Goal: Communication & Community: Ask a question

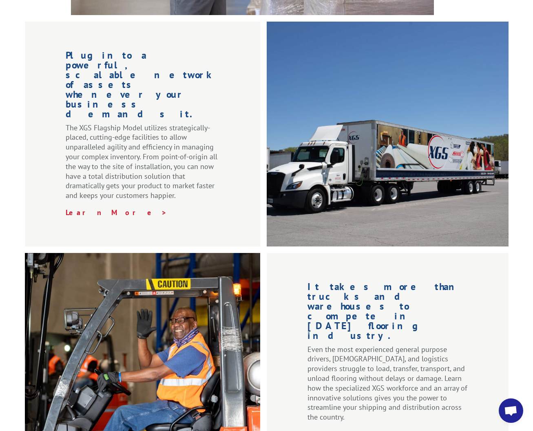
scroll to position [897, 0]
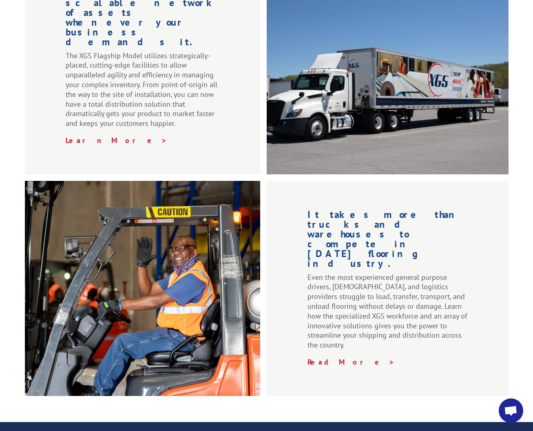
click at [513, 415] on span "Open chat" at bounding box center [510, 411] width 13 height 11
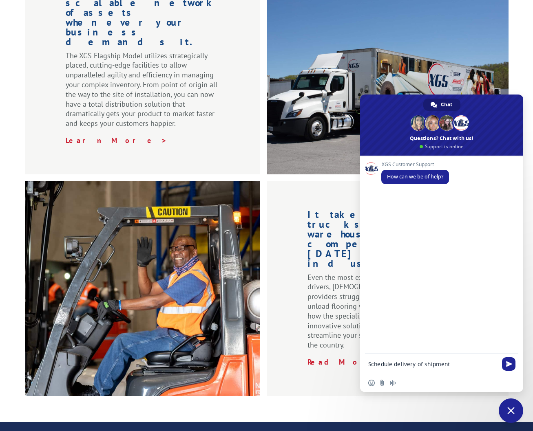
click at [368, 366] on textarea "Schedule delivery of shipment" at bounding box center [433, 364] width 130 height 20
drag, startPoint x: 434, startPoint y: 360, endPoint x: 454, endPoint y: 368, distance: 21.6
click at [434, 360] on textarea "Need to schedule delivery of shipment" at bounding box center [433, 364] width 130 height 20
click at [488, 367] on textarea "Need to schedule delivery of shipment" at bounding box center [433, 364] width 130 height 20
paste textarea "17501754"
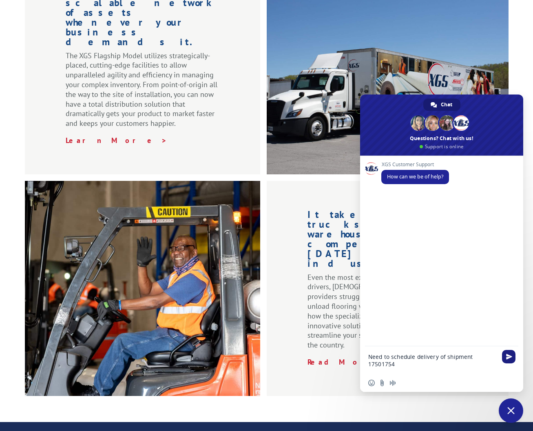
type textarea "Need to schedule delivery of shipment 17501754"
click at [510, 356] on span "Send" at bounding box center [509, 357] width 6 height 6
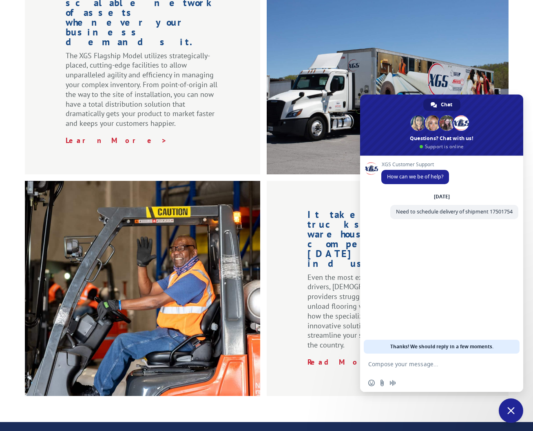
click at [443, 367] on textarea "Compose your message..." at bounding box center [433, 364] width 130 height 20
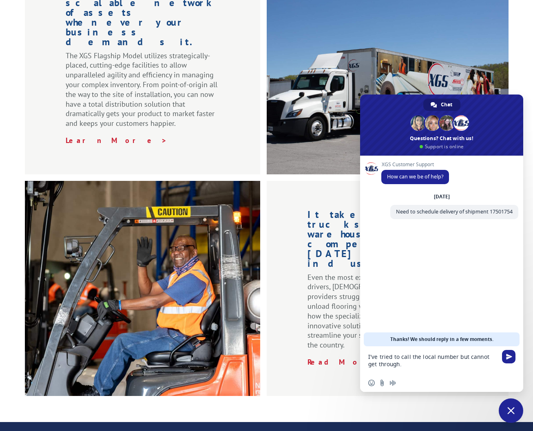
click at [401, 365] on textarea "I've tried to call the local number but cannot get through." at bounding box center [433, 360] width 130 height 28
click at [456, 356] on textarea "I've tried to call the local number but cannot get through." at bounding box center [433, 360] width 130 height 28
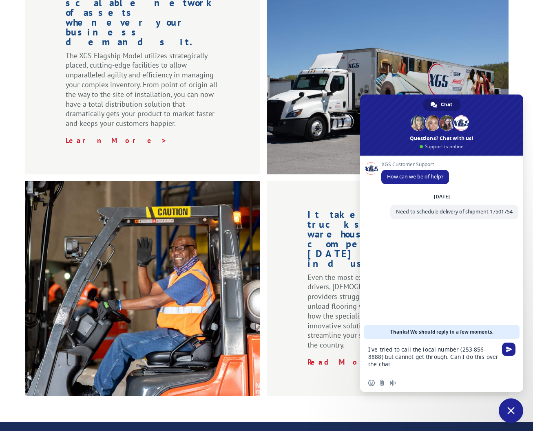
type textarea "I've tried to call the local number (253-856-8888) but cannot get through. Can …"
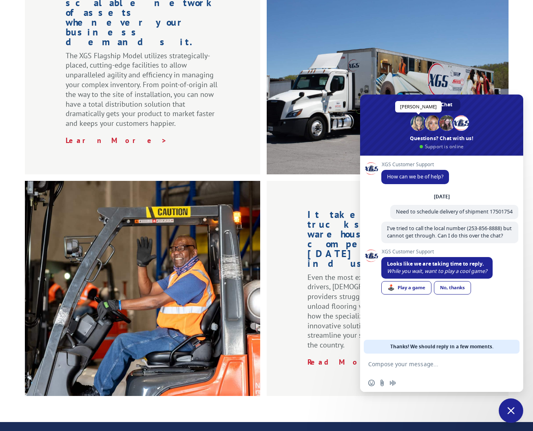
click at [420, 123] on span at bounding box center [417, 122] width 15 height 15
click at [418, 123] on span at bounding box center [417, 122] width 15 height 15
click at [438, 122] on span "[PERSON_NAME]" at bounding box center [447, 123] width 18 height 18
click at [436, 122] on span at bounding box center [432, 122] width 15 height 15
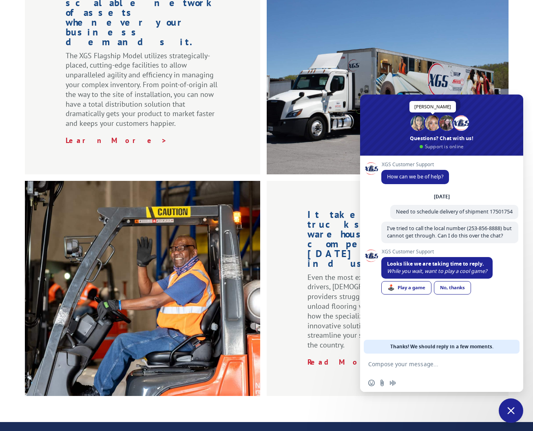
click at [434, 122] on span at bounding box center [432, 122] width 15 height 15
click at [447, 123] on span at bounding box center [446, 122] width 15 height 15
click at [465, 123] on span at bounding box center [460, 122] width 15 height 15
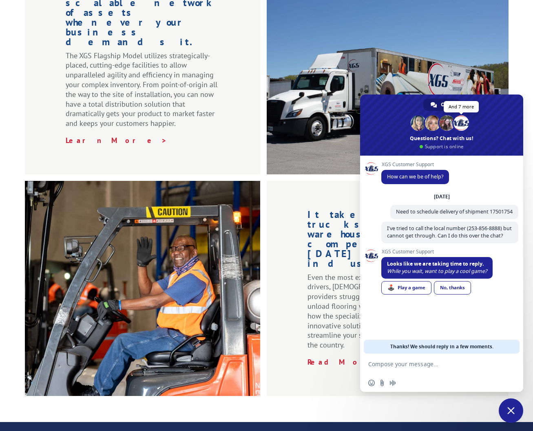
click at [464, 123] on span at bounding box center [460, 122] width 15 height 15
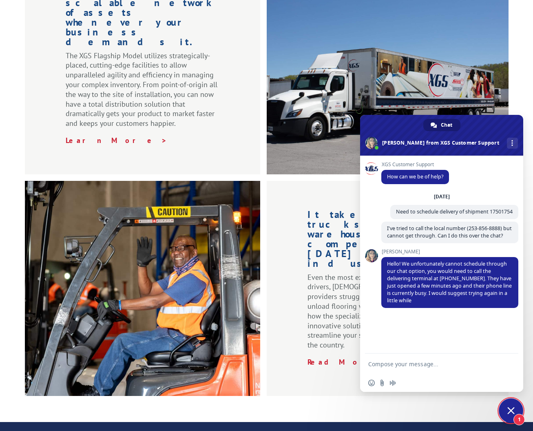
click at [390, 329] on div "XGS Customer Support How can we be of help? [DATE] Need to schedule delivery of…" at bounding box center [441, 255] width 163 height 198
type textarea "Ok"
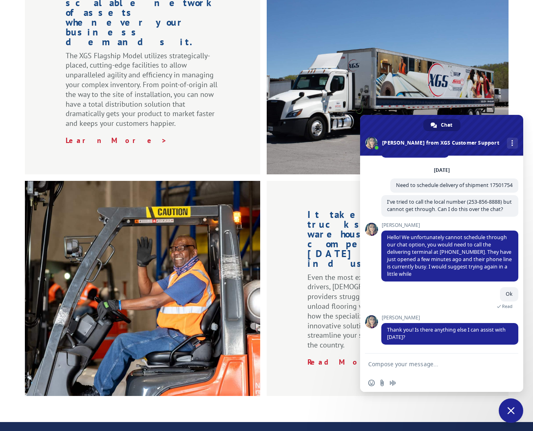
click at [265, 181] on div at bounding box center [146, 288] width 242 height 215
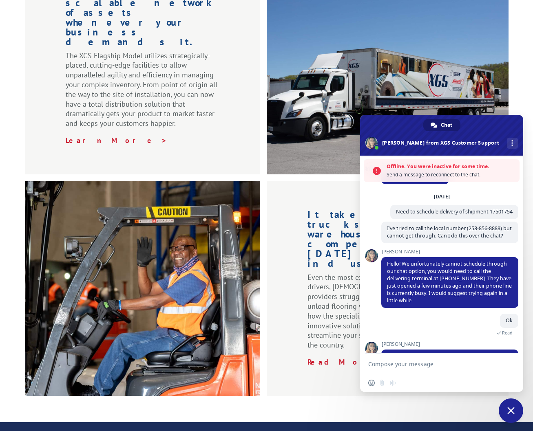
scroll to position [53, 0]
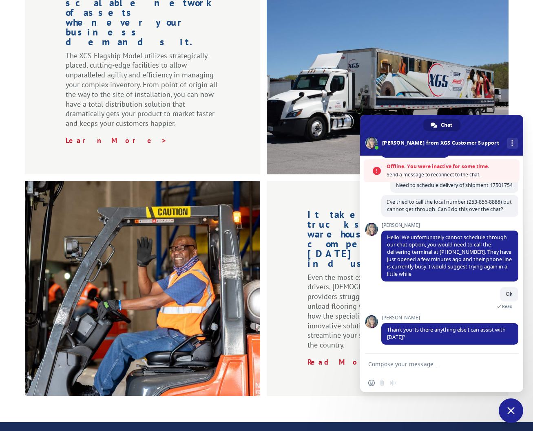
click at [412, 368] on textarea "Compose your message..." at bounding box center [433, 364] width 130 height 20
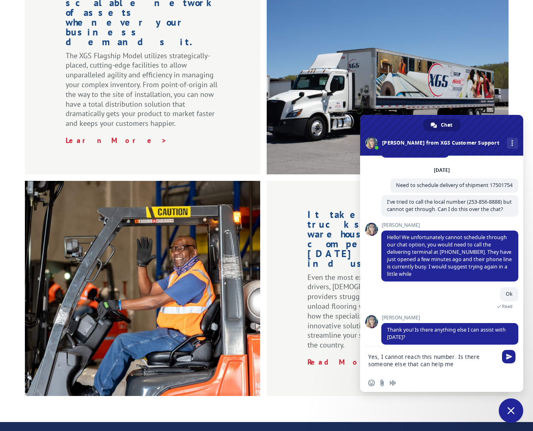
type textarea "Yes, I cannot reach this number. Is there someone else that can help me?"
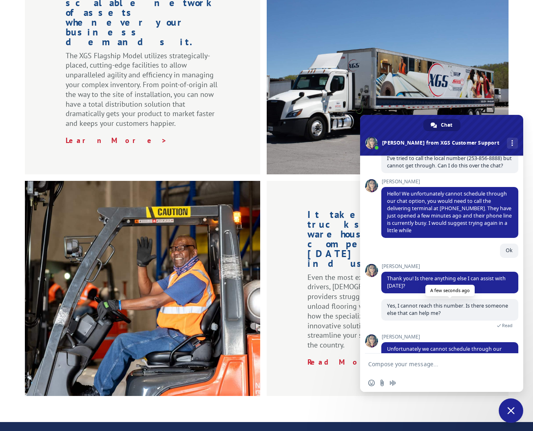
scroll to position [97, 0]
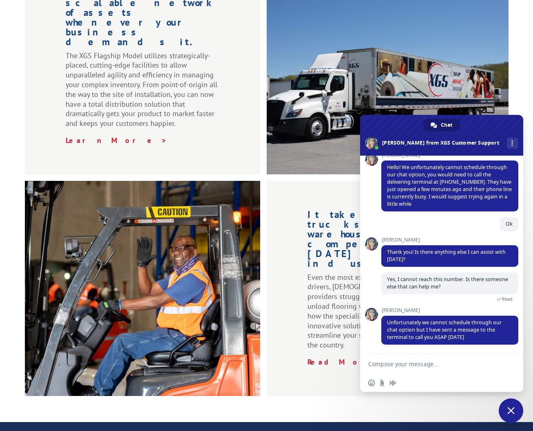
click at [397, 364] on textarea "Compose your message..." at bounding box center [433, 364] width 130 height 20
type textarea "Can you have them call me at [PHONE_NUMBER]"
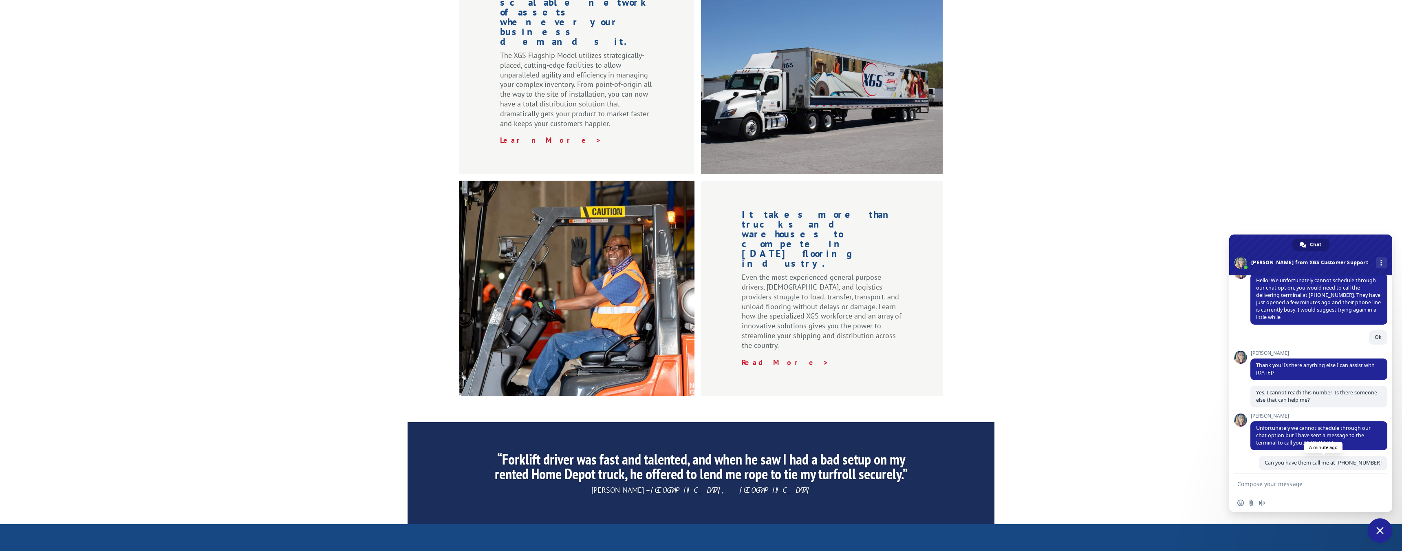
scroll to position [152, 0]
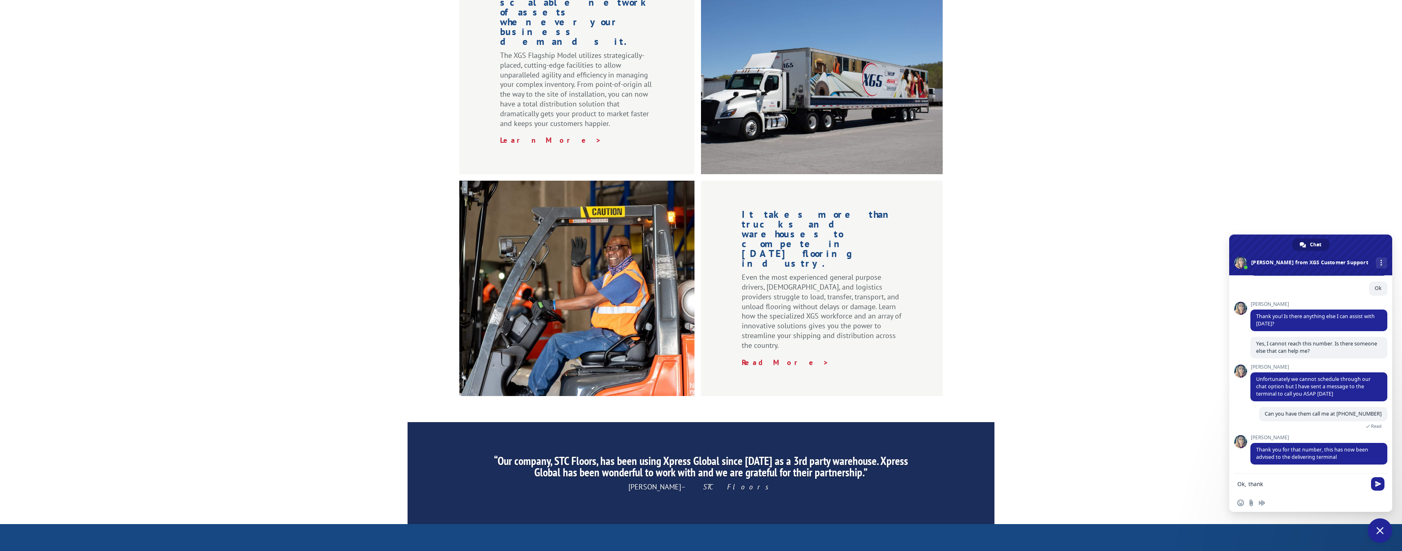
type textarea "Ok, thanks"
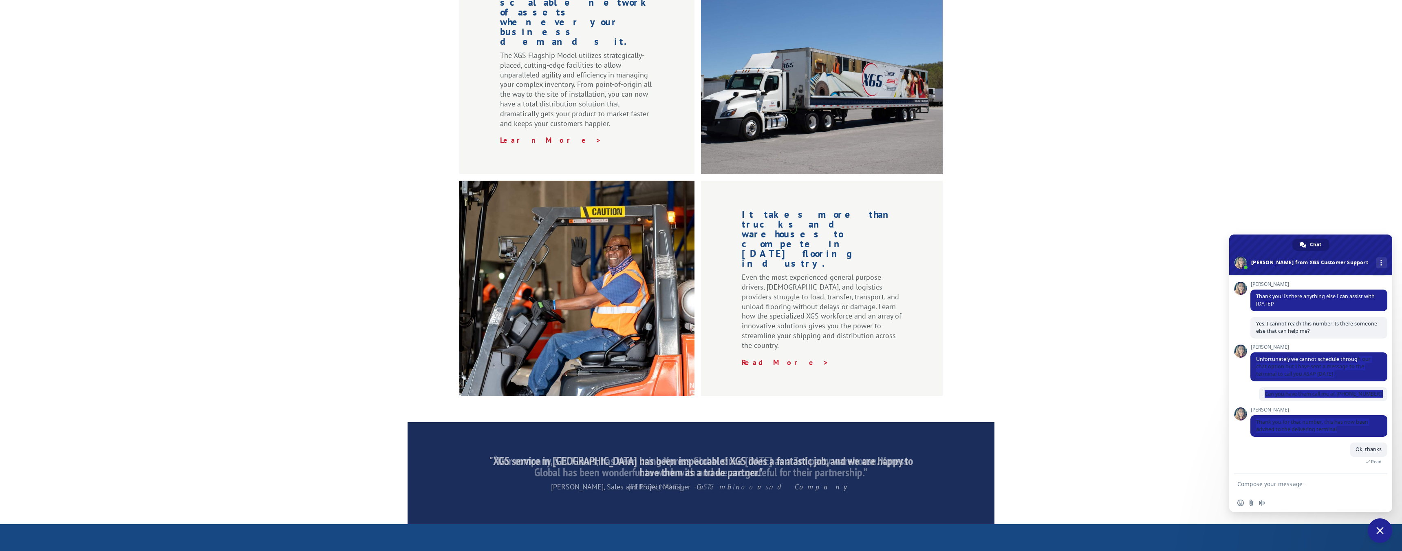
scroll to position [123, 0]
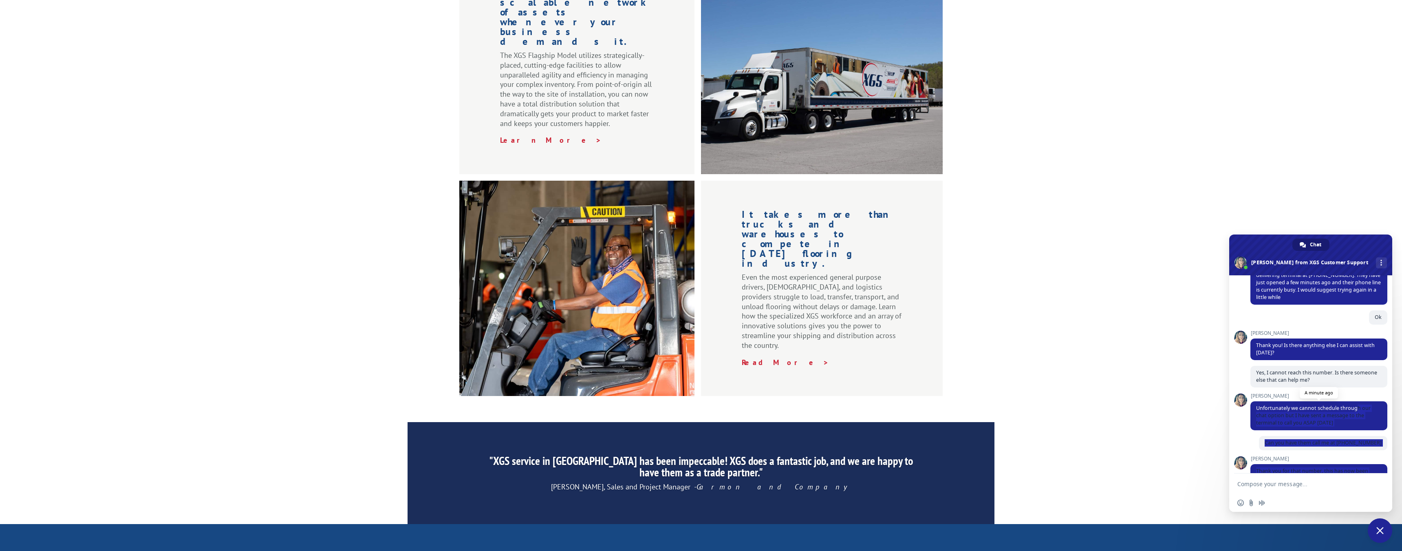
drag, startPoint x: 1370, startPoint y: 433, endPoint x: 1358, endPoint y: 405, distance: 31.0
click at [532, 405] on div "XGS Customer Support How can we be of help? [DATE] Need to schedule delivery of…" at bounding box center [1318, 340] width 137 height 364
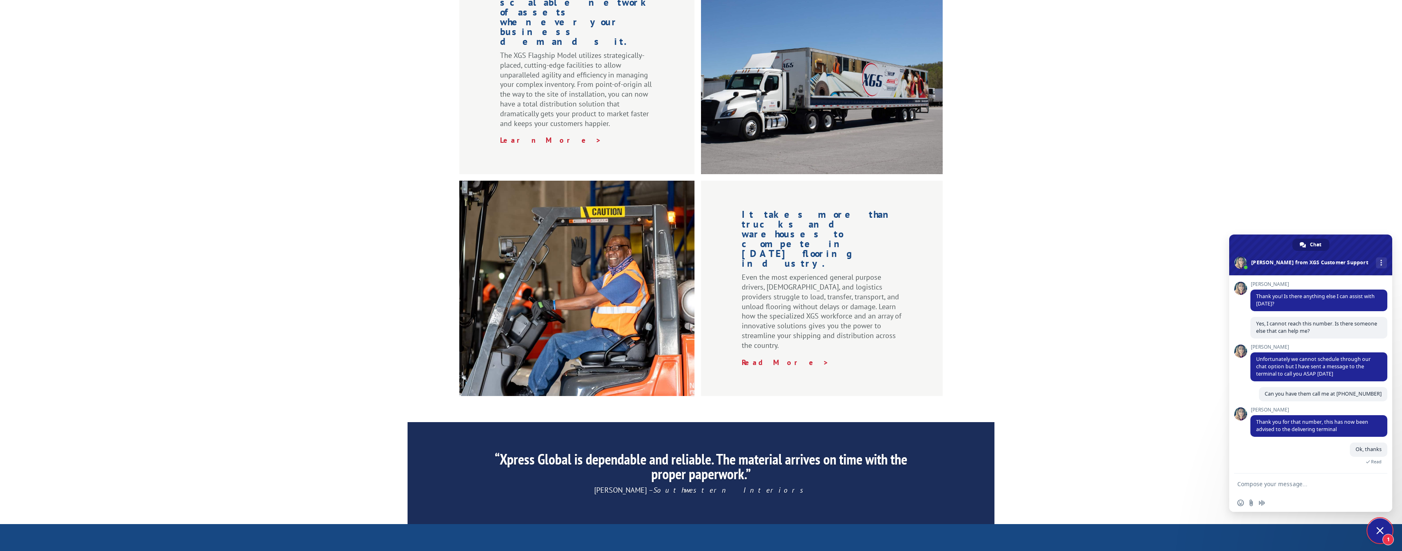
scroll to position [229, 0]
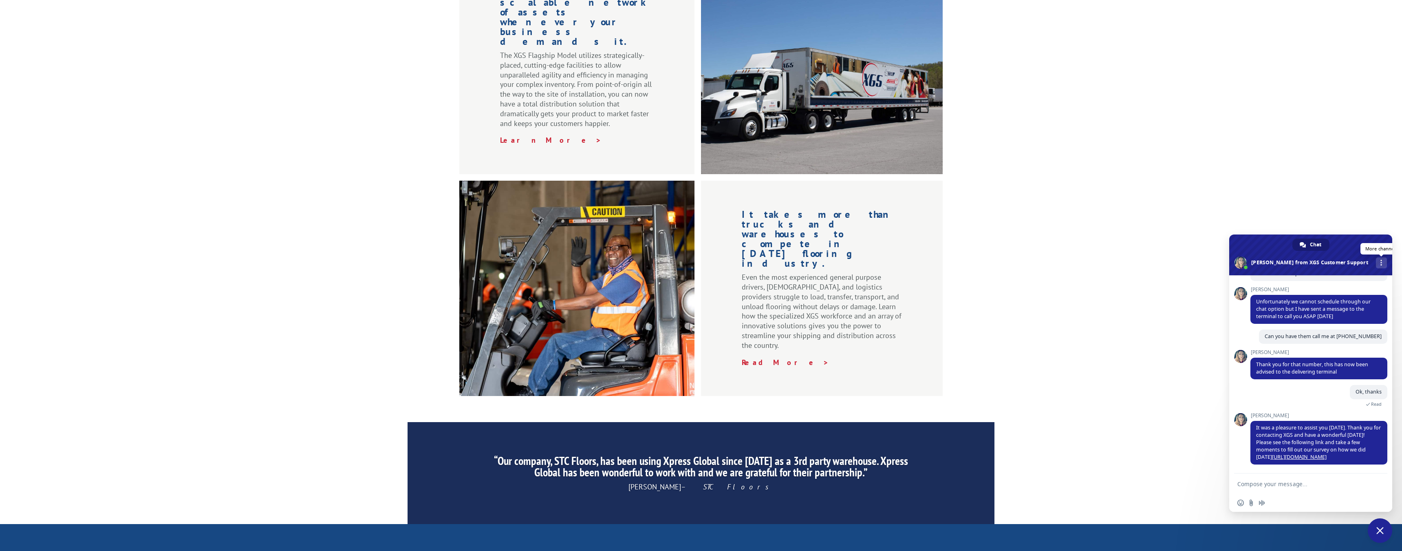
click at [532, 260] on link "More channels" at bounding box center [1381, 262] width 11 height 11
drag, startPoint x: 1195, startPoint y: 210, endPoint x: 1188, endPoint y: 211, distance: 7.4
click at [532, 210] on div "Plug into a powerful, scalable network of assets whenever your business demands…" at bounding box center [701, 172] width 1402 height 447
click at [532, 431] on span "Close chat" at bounding box center [1379, 530] width 7 height 7
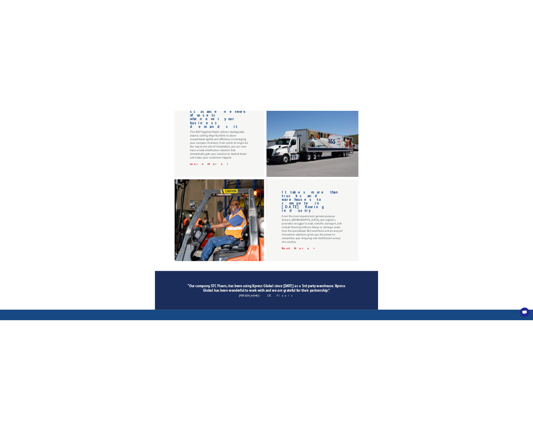
scroll to position [897, 0]
